Goal: Task Accomplishment & Management: Manage account settings

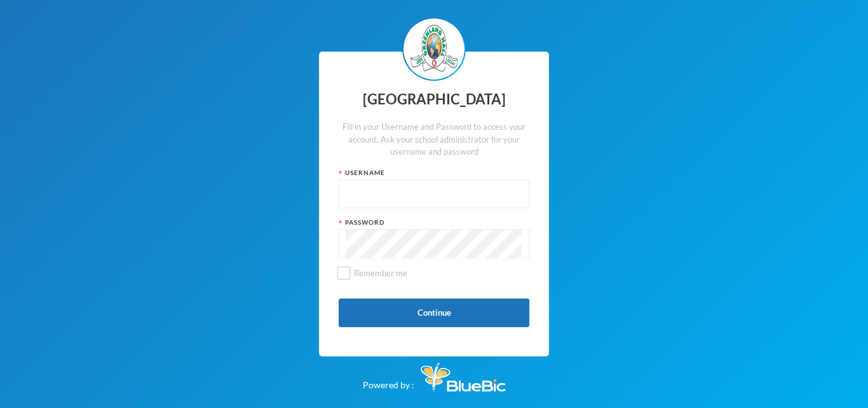
click at [442, 195] on input "text" at bounding box center [434, 194] width 177 height 29
type input "glh25cs25"
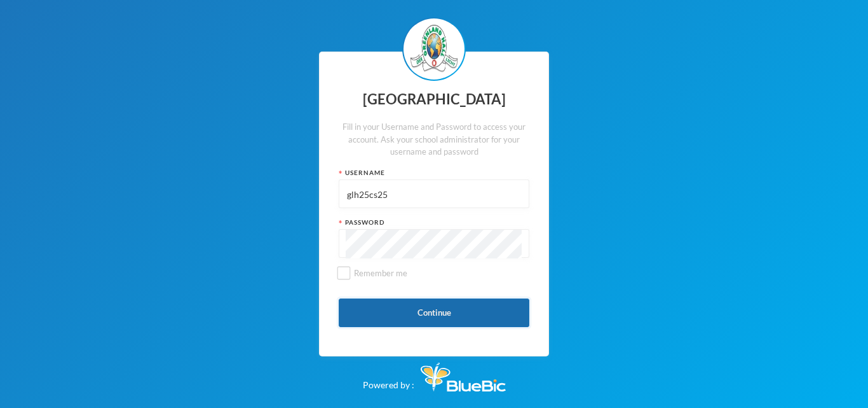
click at [435, 310] on button "Continue" at bounding box center [434, 312] width 191 height 29
click at [443, 308] on button "Continue" at bounding box center [434, 312] width 191 height 29
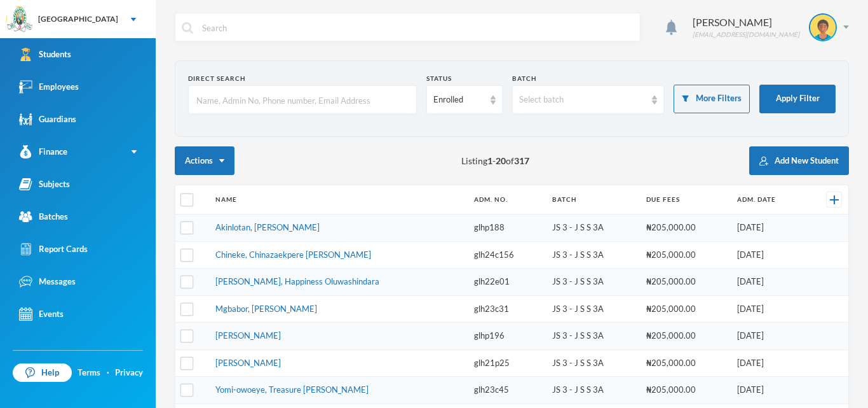
checkbox input "false"
click at [80, 86] on link "Employees" at bounding box center [78, 87] width 156 height 32
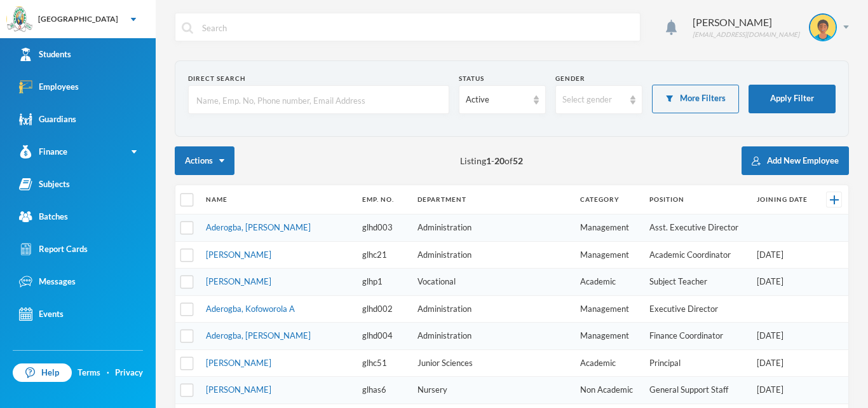
checkbox input "false"
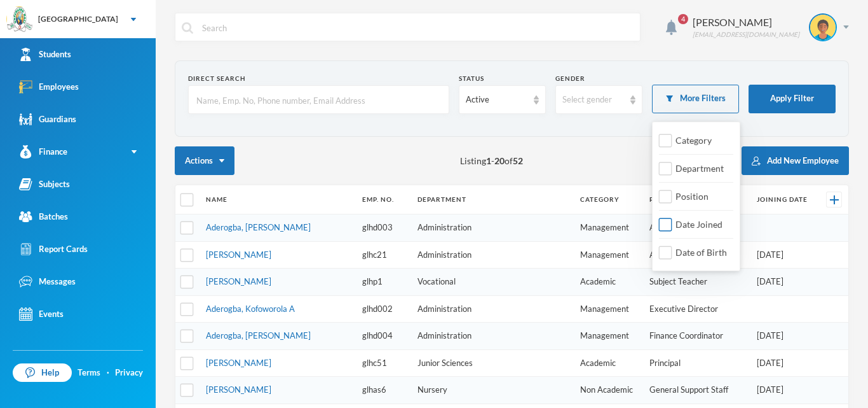
click at [687, 222] on span "Date Joined" at bounding box center [699, 224] width 57 height 11
click at [673, 222] on input "Date Joined" at bounding box center [665, 224] width 13 height 13
checkbox input "true"
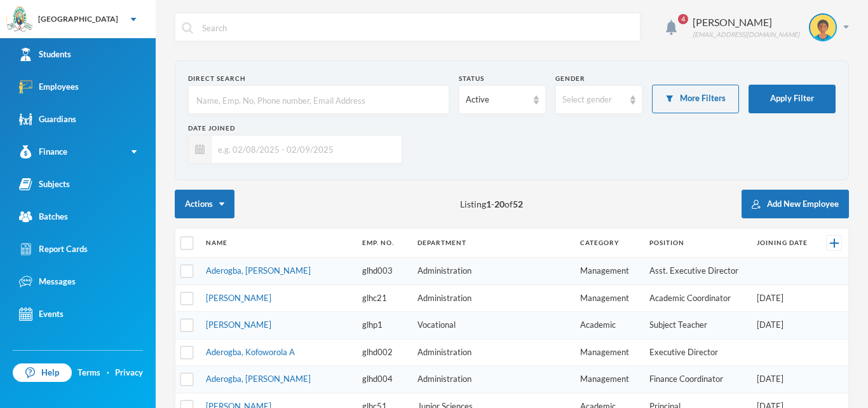
click at [259, 156] on input "text" at bounding box center [304, 149] width 184 height 29
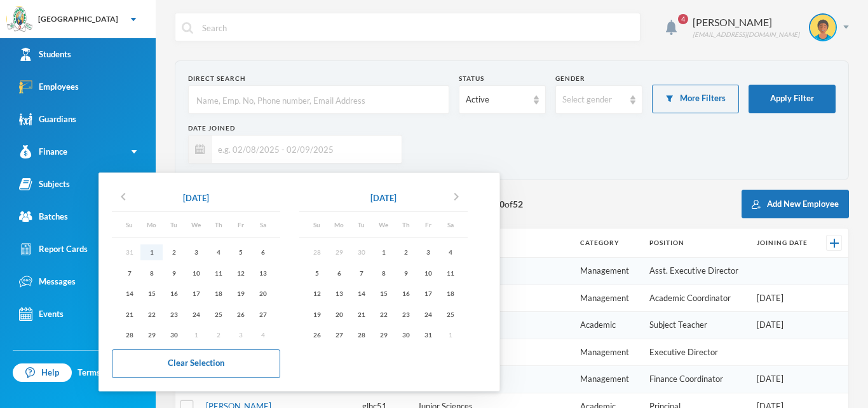
click at [153, 252] on div "1" at bounding box center [152, 252] width 22 height 16
type input "[DATE] - [DATE]"
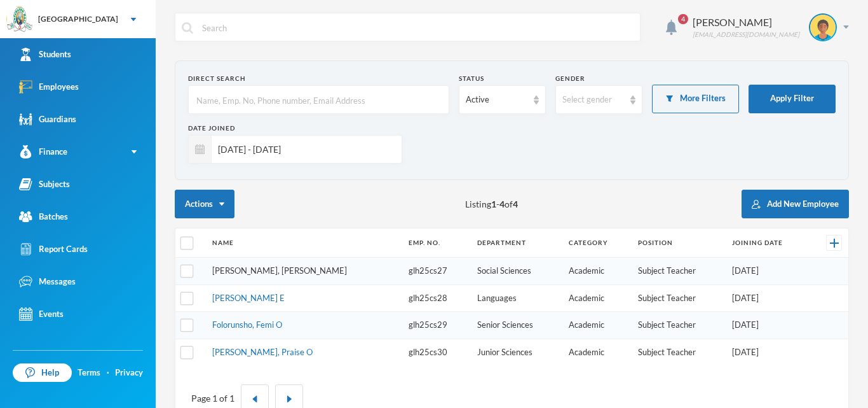
click at [306, 270] on link "[PERSON_NAME], [PERSON_NAME]" at bounding box center [279, 270] width 135 height 10
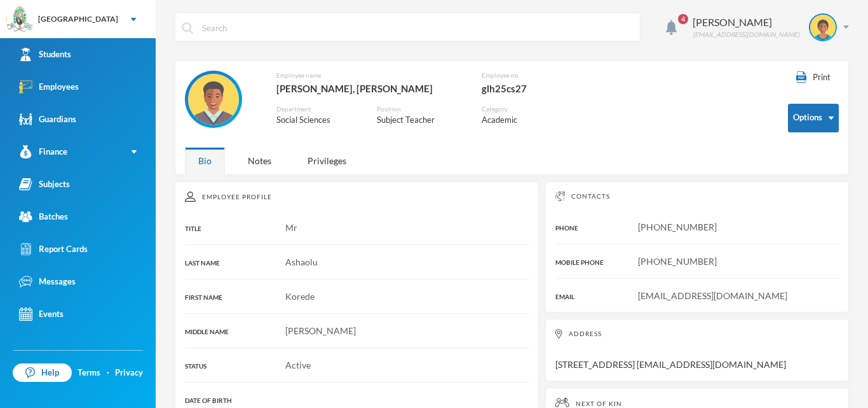
click at [224, 118] on img at bounding box center [213, 99] width 51 height 51
click at [200, 94] on img at bounding box center [213, 99] width 51 height 51
click at [809, 158] on button "Edit Employee" at bounding box center [794, 159] width 70 height 23
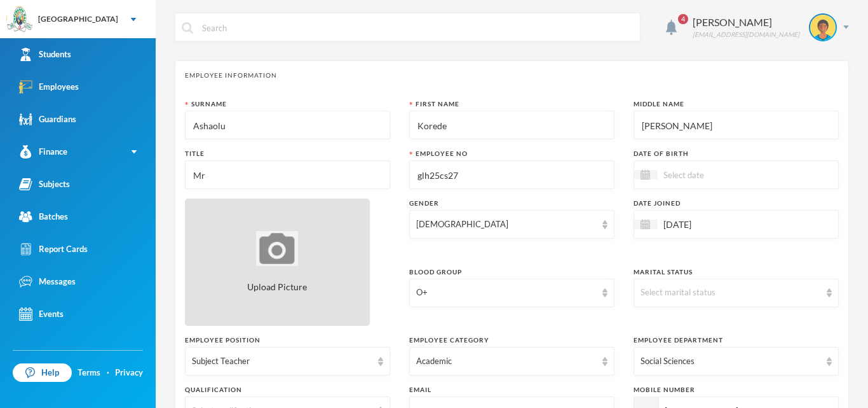
click at [290, 264] on img at bounding box center [277, 248] width 42 height 35
click at [285, 242] on img at bounding box center [277, 248] width 42 height 35
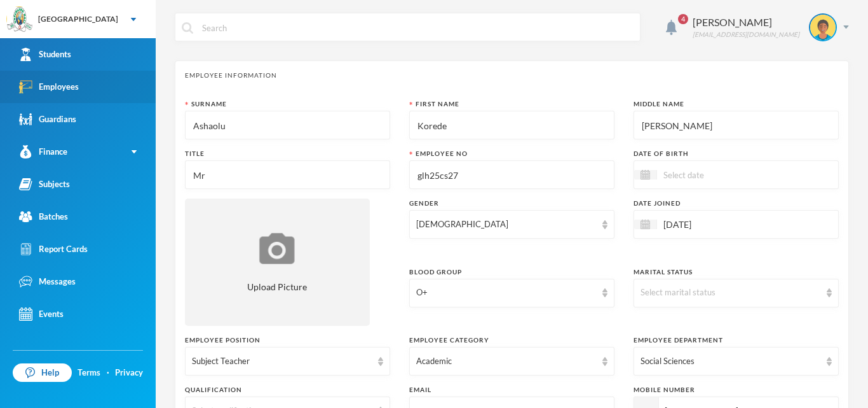
click at [107, 87] on link "Employees" at bounding box center [78, 87] width 156 height 32
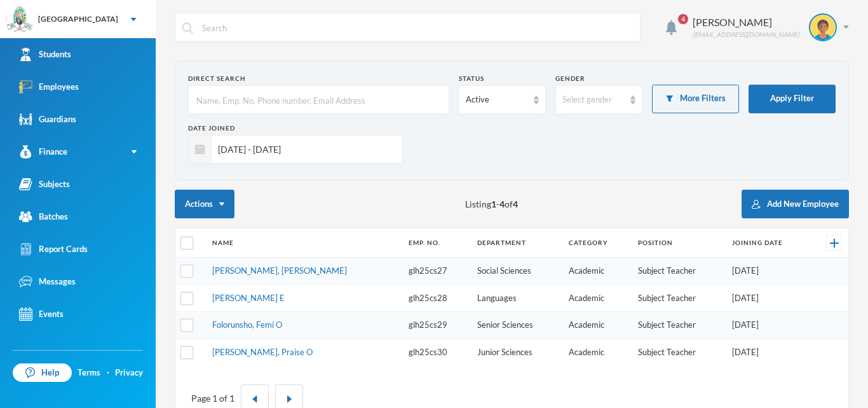
click at [324, 151] on input "[DATE] - [DATE]" at bounding box center [304, 149] width 184 height 29
type input "0"
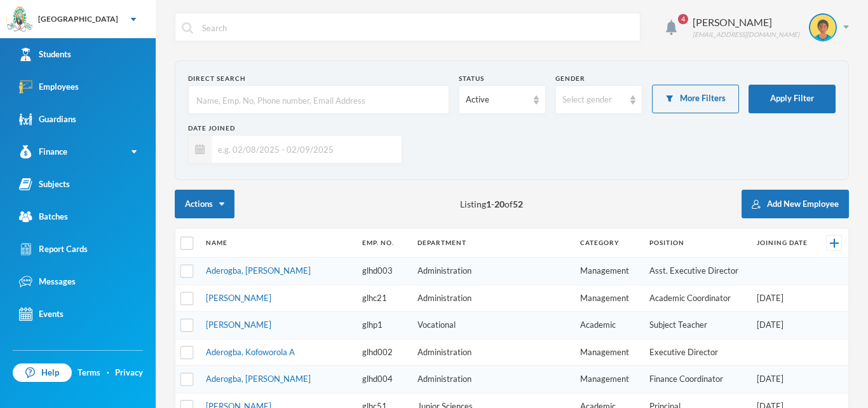
checkbox input "false"
click at [204, 151] on img at bounding box center [200, 149] width 10 height 10
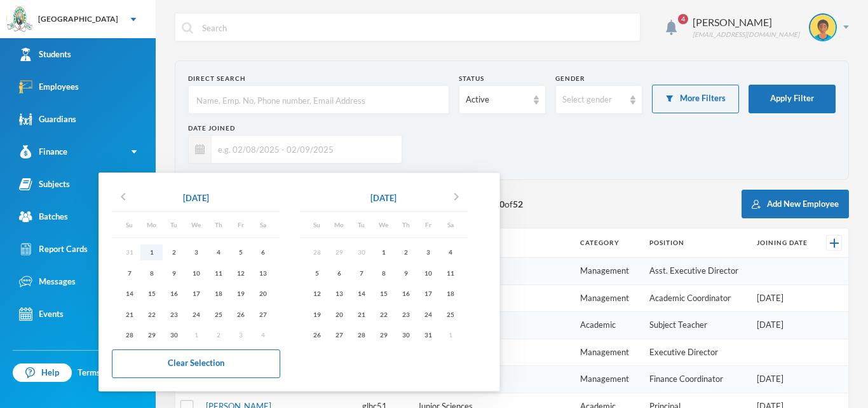
click at [153, 252] on div "1" at bounding box center [152, 252] width 22 height 16
click at [154, 248] on div "1" at bounding box center [152, 252] width 22 height 16
type input "[DATE] - [DATE]"
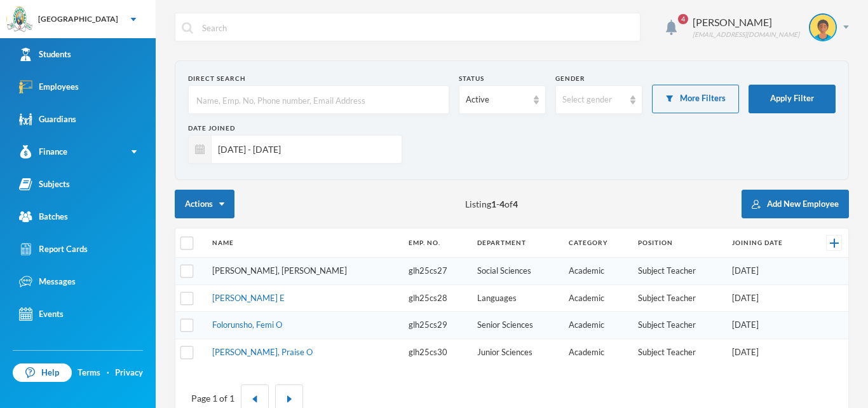
click at [275, 271] on link "[PERSON_NAME], [PERSON_NAME]" at bounding box center [279, 270] width 135 height 10
click at [263, 273] on link "[PERSON_NAME], [PERSON_NAME]" at bounding box center [279, 270] width 135 height 10
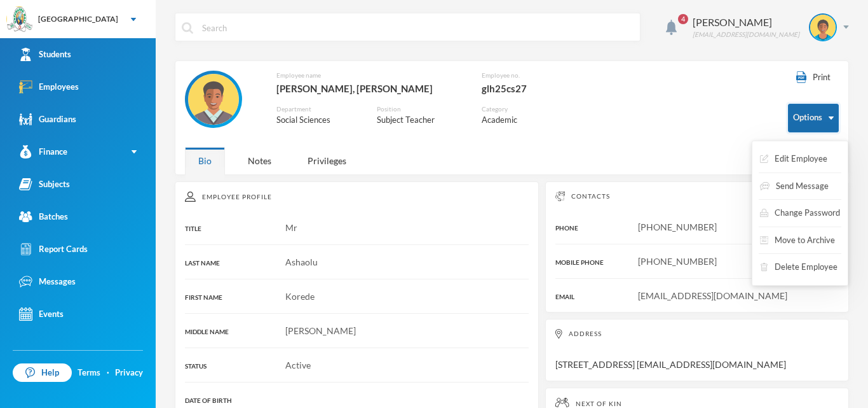
click at [827, 114] on button "Options" at bounding box center [813, 118] width 51 height 29
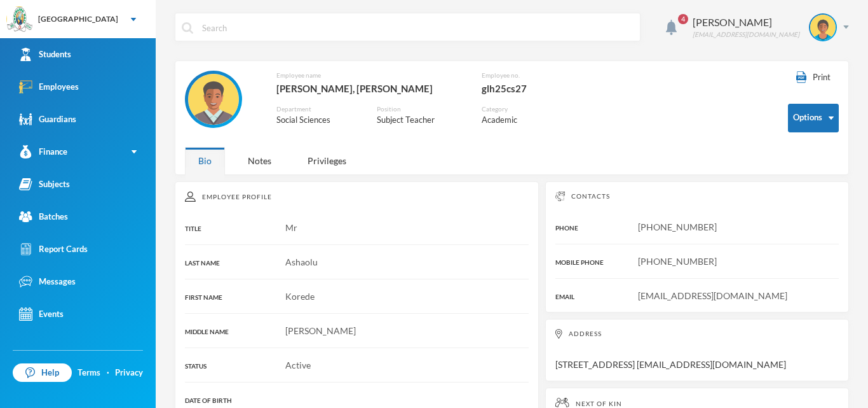
click at [681, 111] on div "Employee name [PERSON_NAME], [PERSON_NAME] no. glh25cs27 Department Social Scie…" at bounding box center [477, 106] width 584 height 70
